Goal: Information Seeking & Learning: Learn about a topic

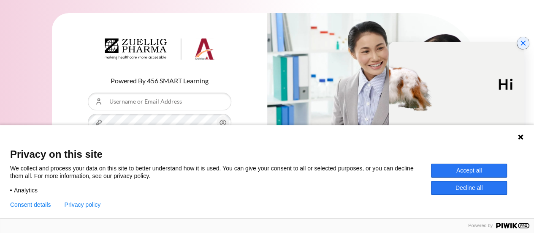
drag, startPoint x: 480, startPoint y: 0, endPoint x: 518, endPoint y: 45, distance: 58.8
click at [518, 45] on button "Close chat widget" at bounding box center [523, 43] width 12 height 12
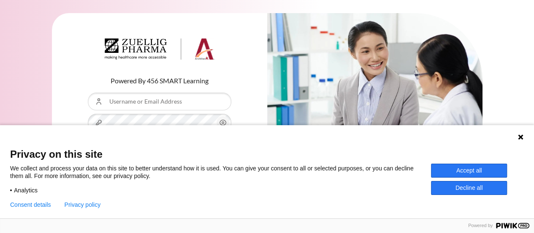
click at [469, 169] on button "Accept all" at bounding box center [469, 170] width 76 height 14
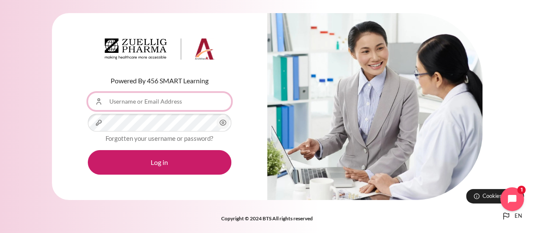
click at [140, 100] on input "Username or Email Address" at bounding box center [160, 101] width 144 height 18
click at [157, 107] on input "Username or Email Address" at bounding box center [160, 101] width 144 height 18
type input "ㄋ"
type input "[EMAIL_ADDRESS][DOMAIN_NAME]"
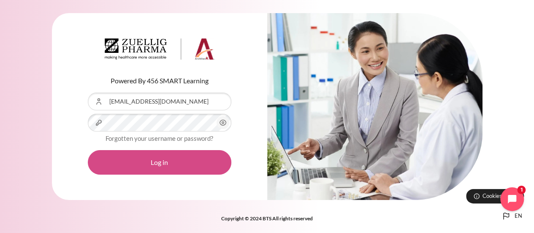
click at [171, 154] on button "Log in" at bounding box center [160, 162] width 144 height 24
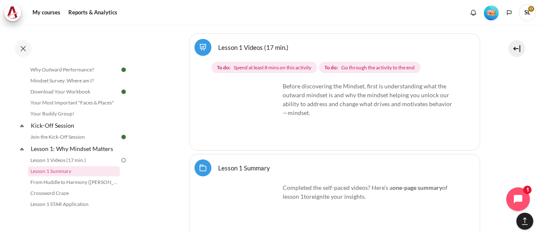
scroll to position [1332, 0]
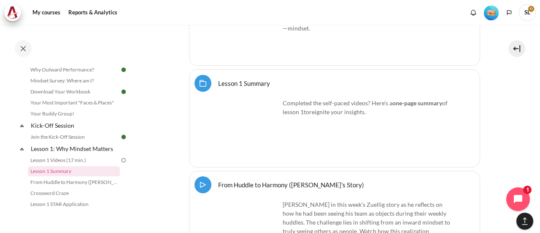
click at [218, 79] on link "Lesson 1 Summary Folder" at bounding box center [244, 83] width 52 height 8
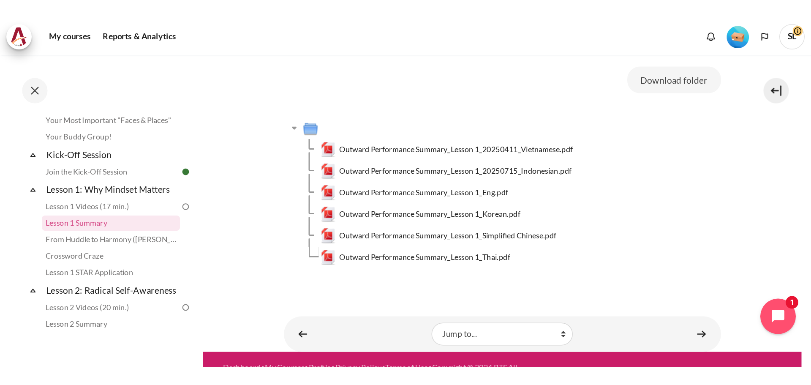
scroll to position [84, 0]
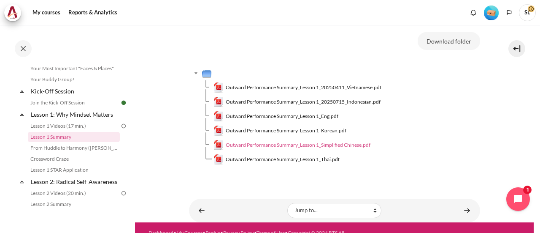
click at [336, 145] on span "Outward Performance Summary_Lesson 1_Simplified Chinese.pdf" at bounding box center [298, 145] width 145 height 8
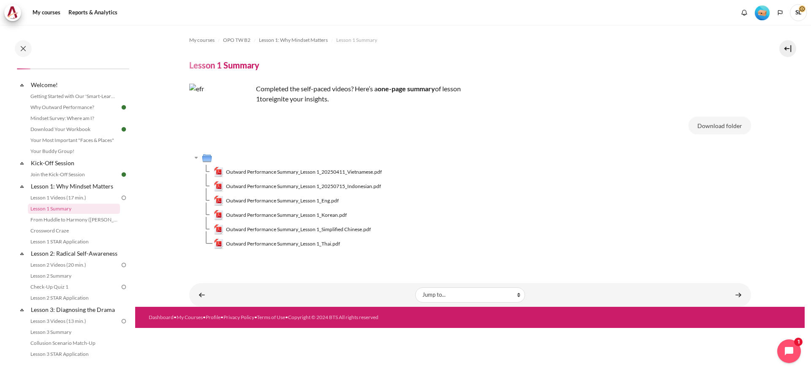
scroll to position [0, 0]
